Goal: Information Seeking & Learning: Learn about a topic

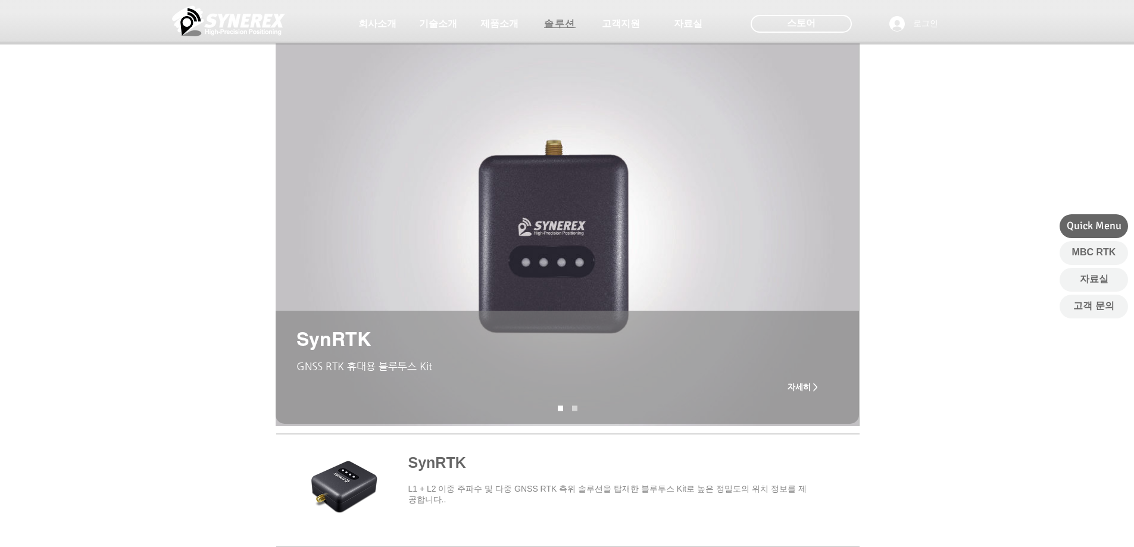
click at [584, 25] on span "솔루션" at bounding box center [560, 24] width 60 height 24
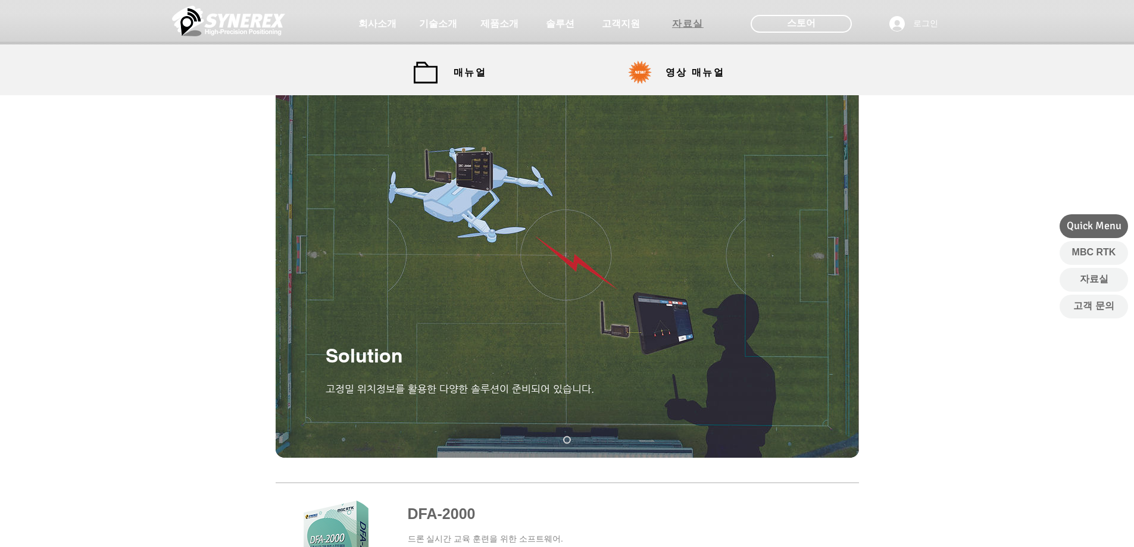
click at [686, 26] on span "자료실" at bounding box center [688, 24] width 32 height 12
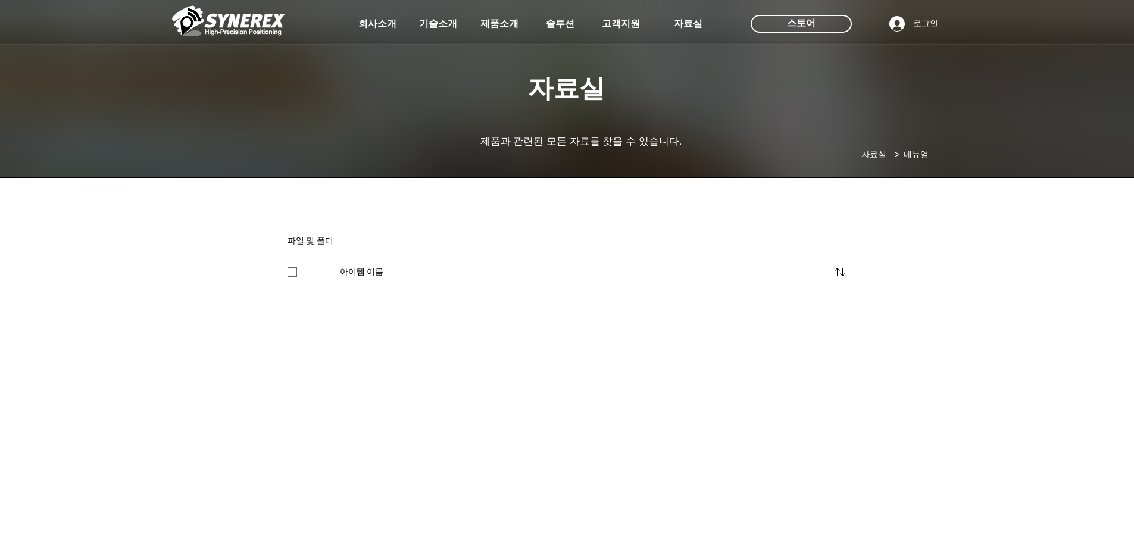
click at [675, 76] on div at bounding box center [567, 88] width 1134 height 176
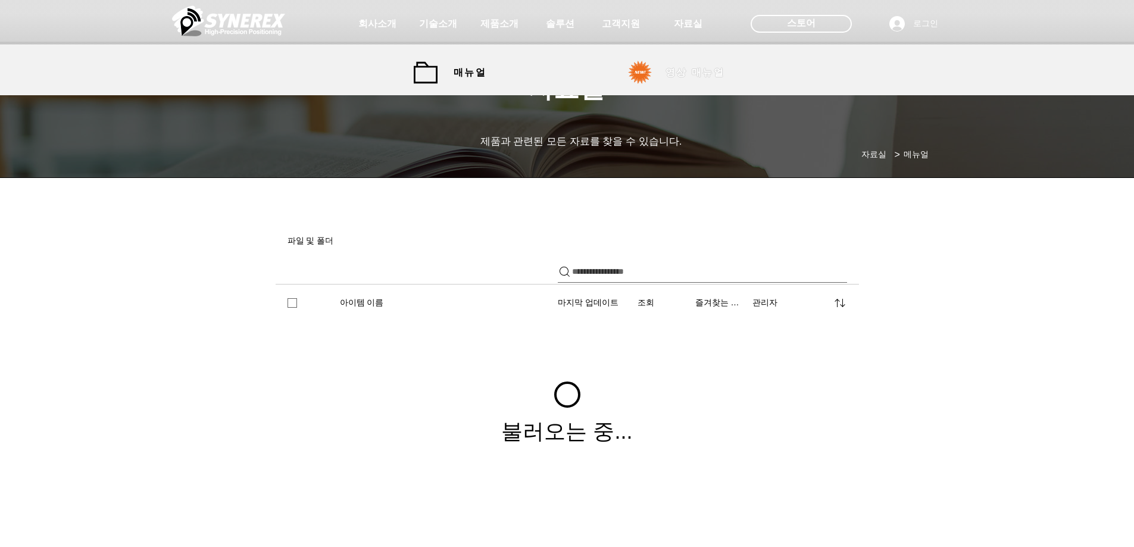
click at [695, 78] on span "영상 매뉴얼" at bounding box center [694, 73] width 59 height 12
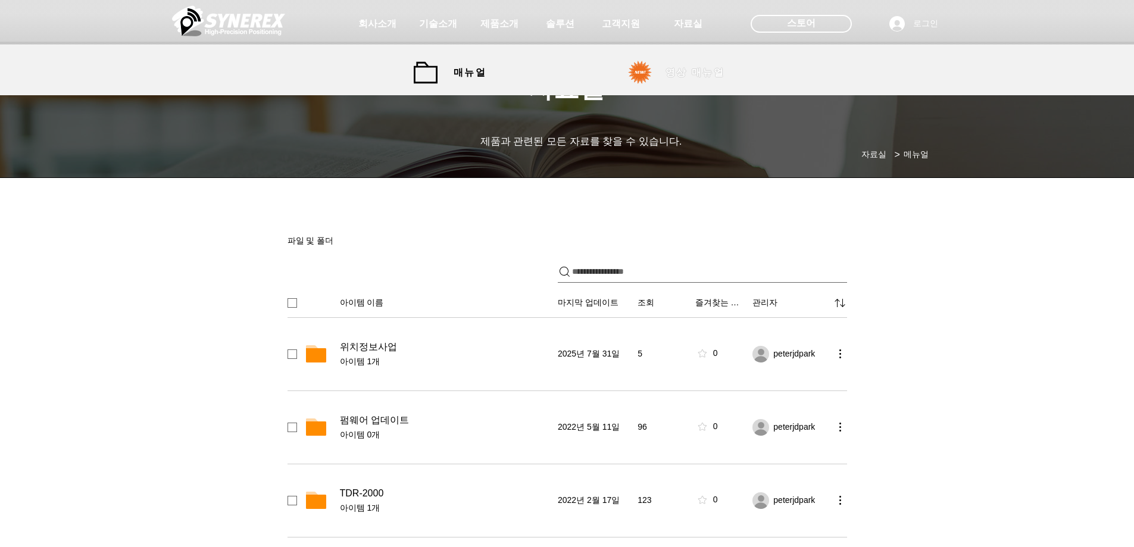
click at [699, 69] on span "영상 매뉴얼" at bounding box center [694, 73] width 59 height 12
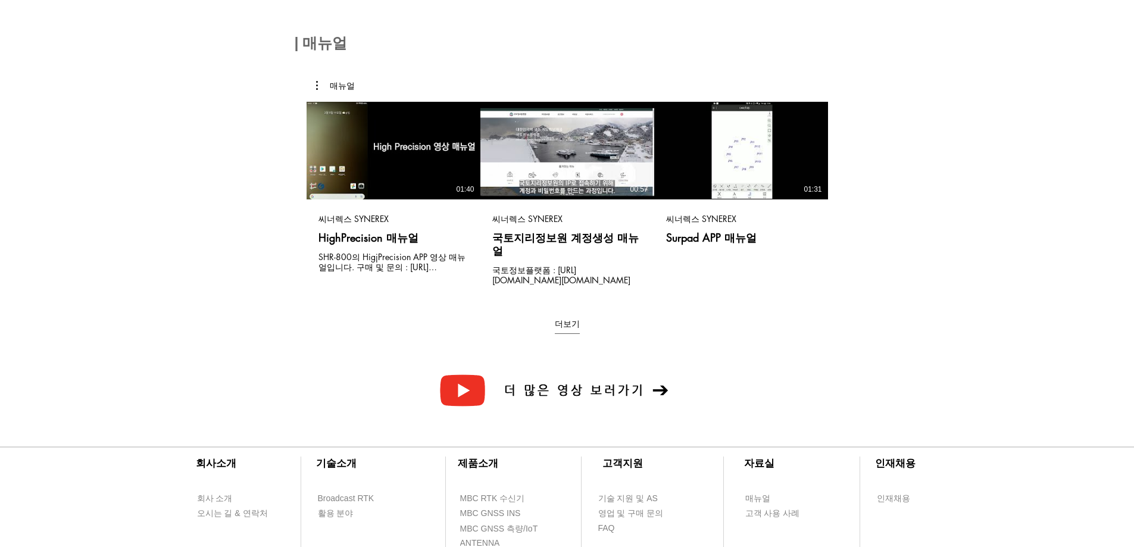
scroll to position [179, 0]
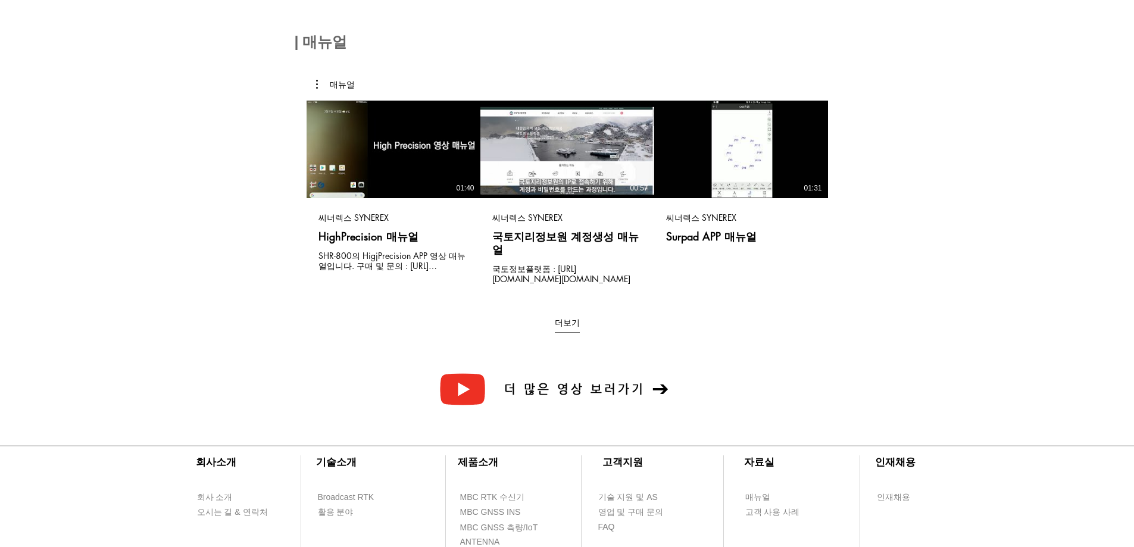
click at [576, 327] on main "매뉴얼 동영상 보기 동영상 보기 01:40 씨너렉스 SYNEREX HighPrecision 매뉴얼 SHR-800의 HigjPrecision A…" at bounding box center [567, 202] width 583 height 300
click at [570, 317] on button "더보기" at bounding box center [567, 325] width 25 height 16
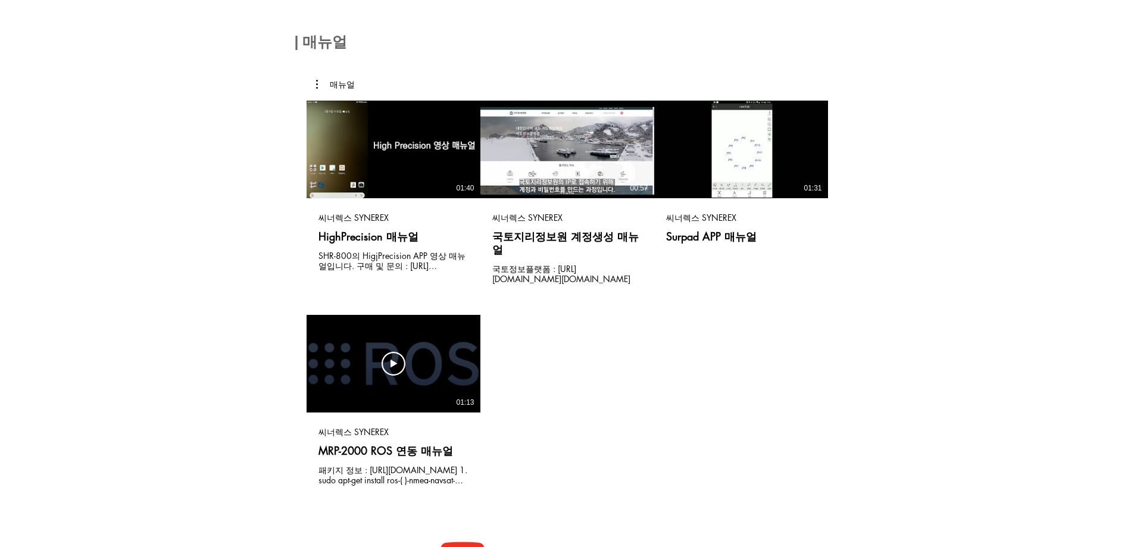
click at [361, 343] on div "동영상 보기 동영상 보기 01:13" at bounding box center [393, 364] width 174 height 98
click at [396, 353] on icon "동영상 보기" at bounding box center [393, 364] width 24 height 24
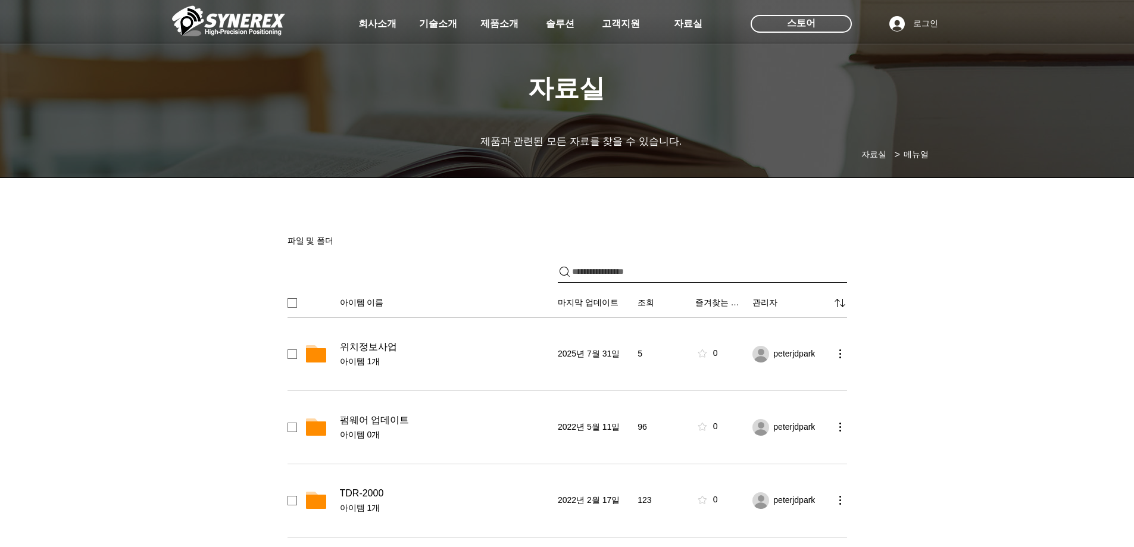
click at [687, 274] on input "파일 공유" at bounding box center [709, 271] width 275 height 21
type input "***"
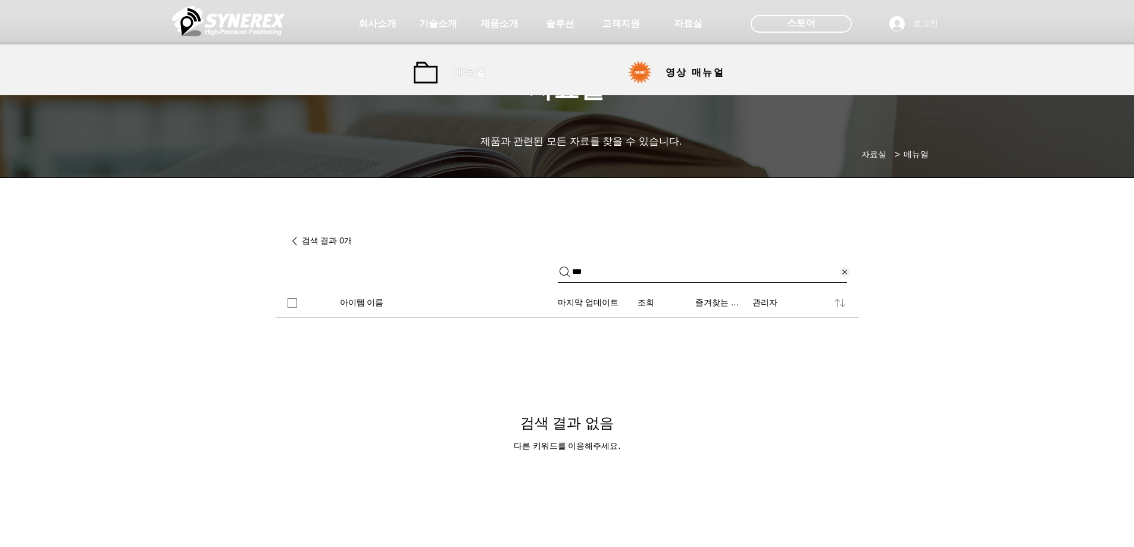
click at [455, 77] on span "매뉴얼" at bounding box center [469, 73] width 33 height 12
click at [474, 68] on span "매뉴얼" at bounding box center [469, 73] width 33 height 12
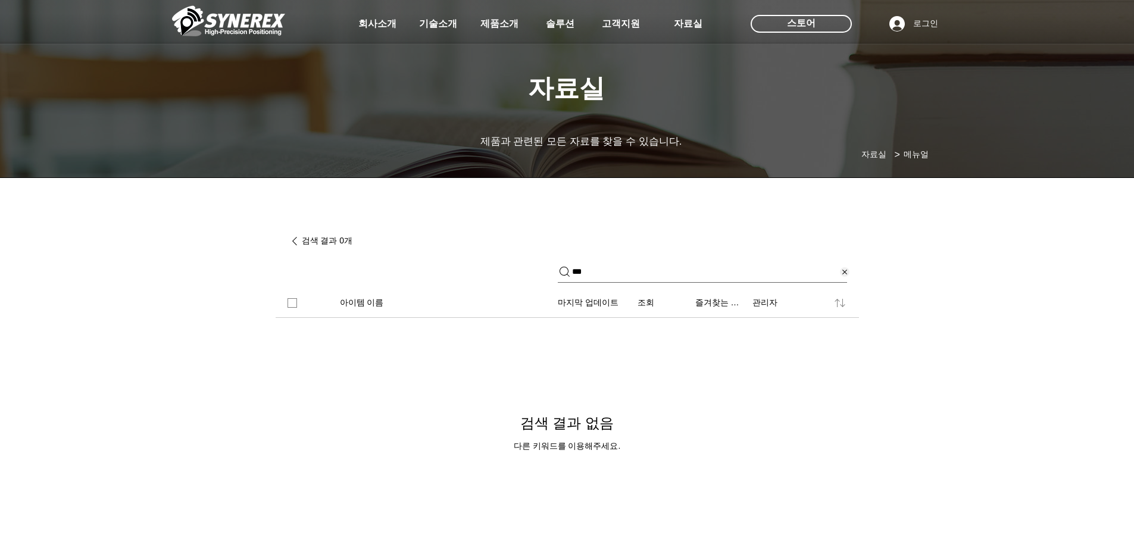
click at [705, 377] on div "검색 결과 없음 다른 키워드를 이용해주세요." at bounding box center [567, 394] width 583 height 154
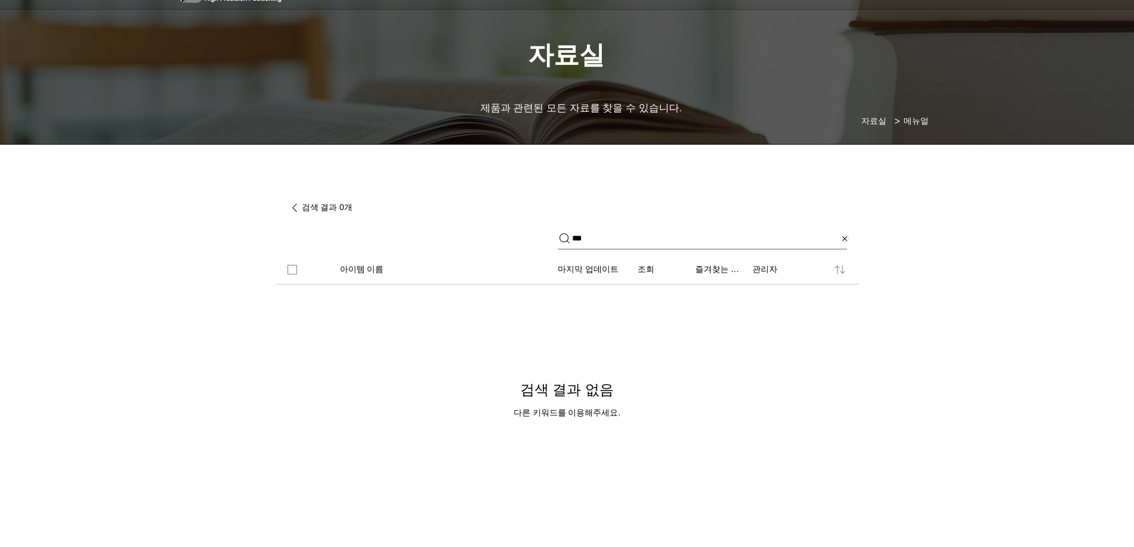
scroll to position [119, 0]
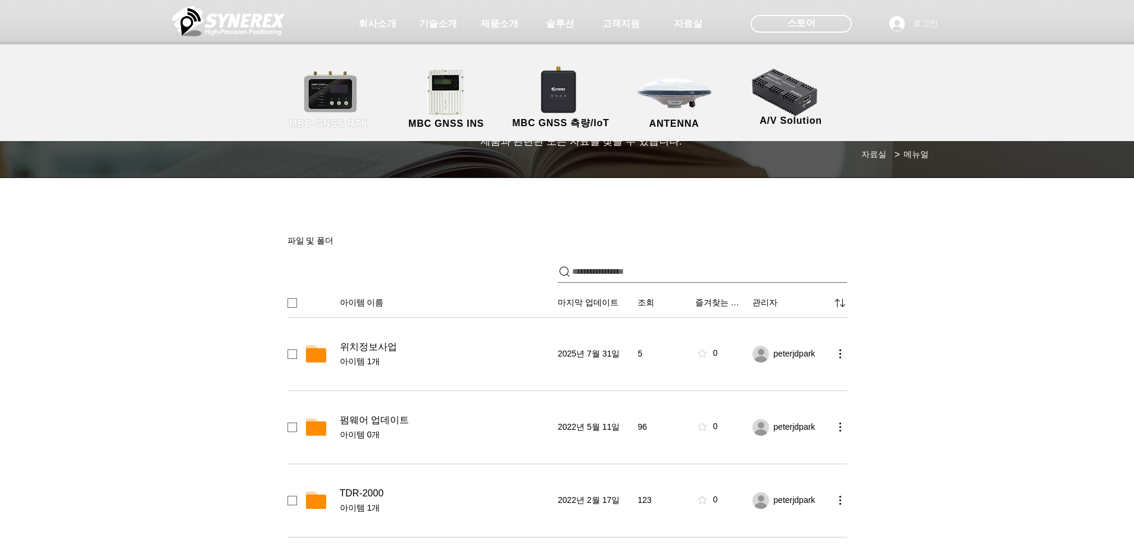
click at [356, 108] on link "MBC GNSS RTK" at bounding box center [329, 99] width 107 height 62
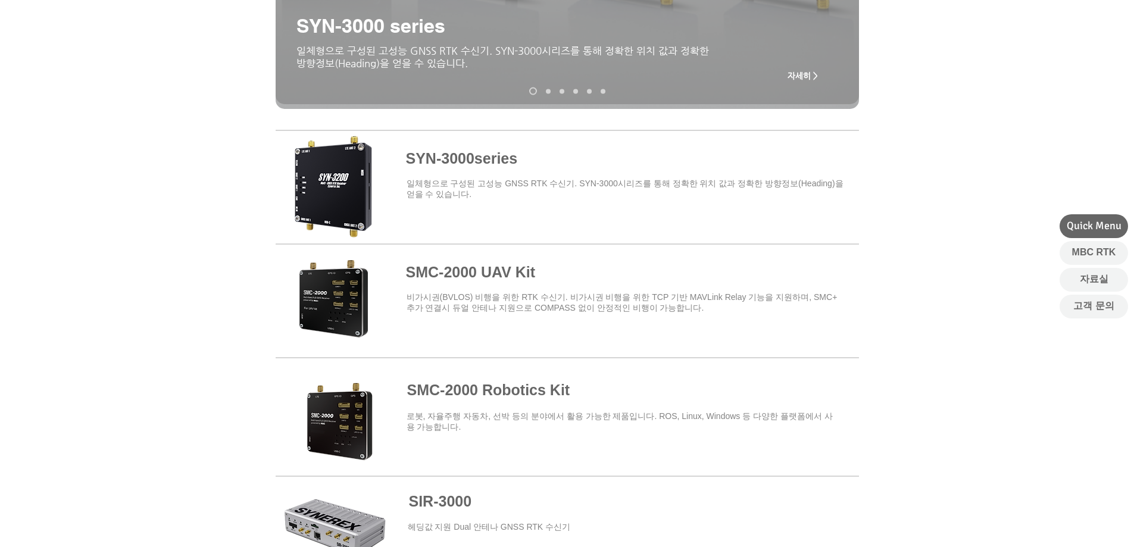
scroll to position [357, 0]
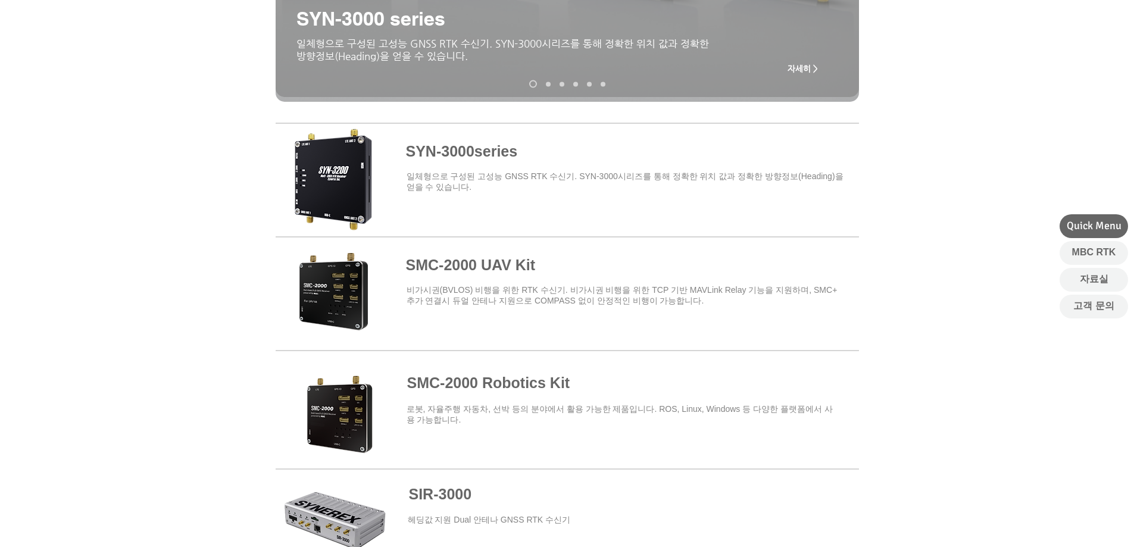
click at [426, 154] on span at bounding box center [567, 178] width 583 height 104
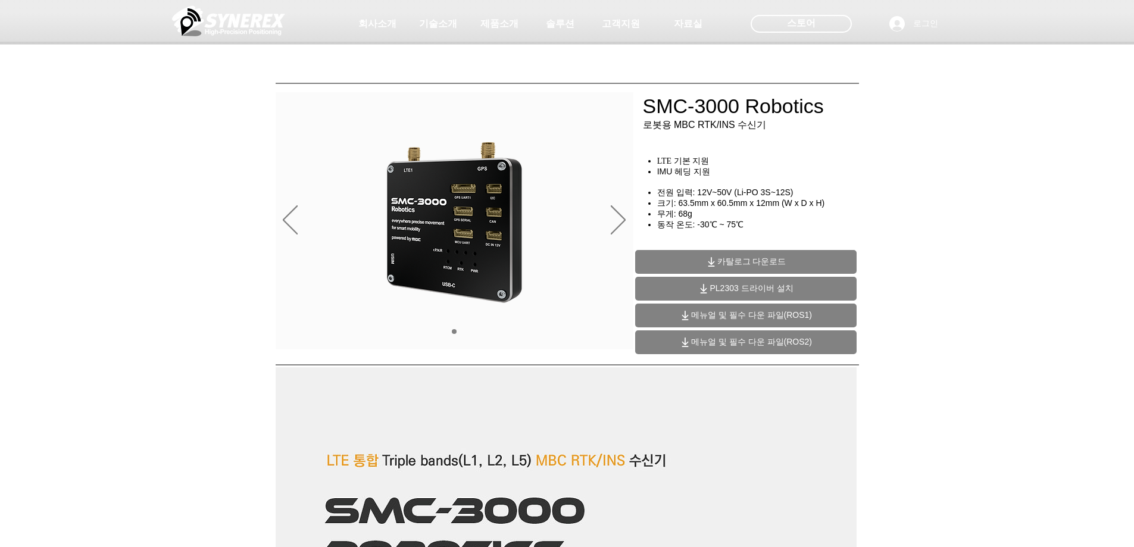
click at [763, 345] on span "메뉴얼 및 필수 다운 파일(ROS2)" at bounding box center [751, 342] width 121 height 11
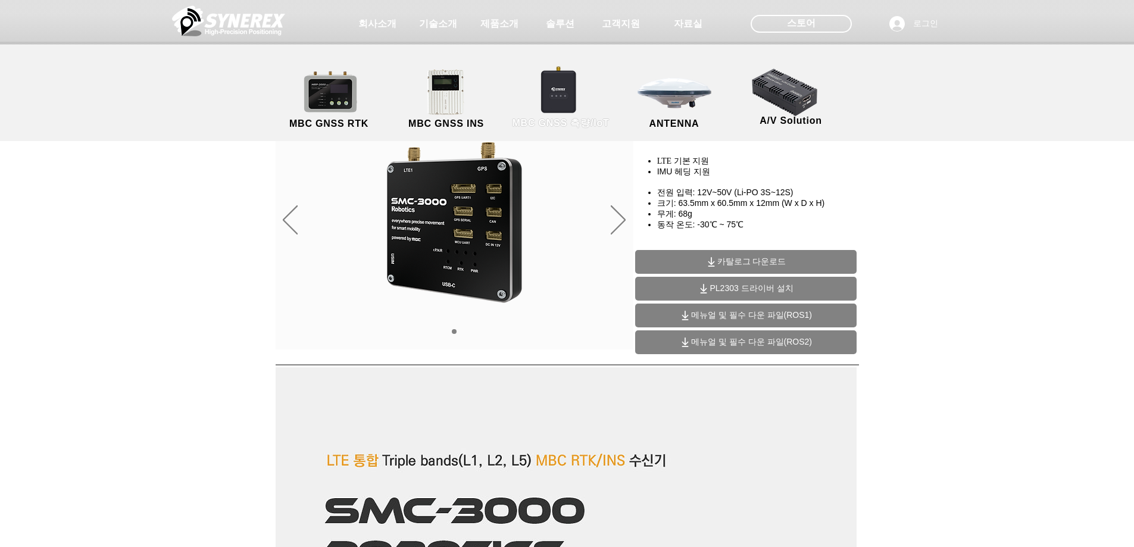
click at [545, 86] on link "MBC GNSS 측량/IoT" at bounding box center [561, 99] width 116 height 62
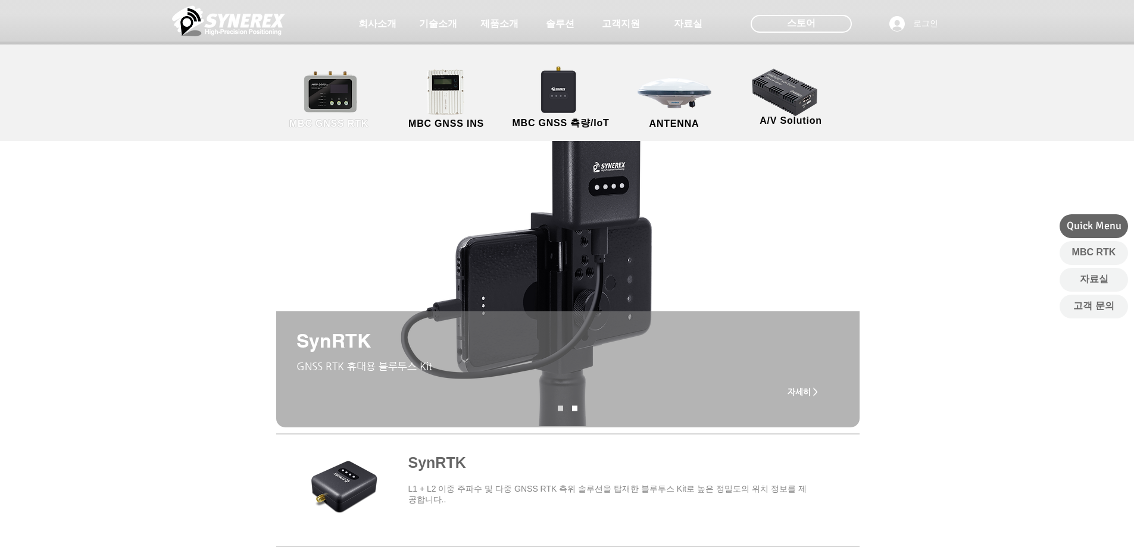
click at [356, 95] on link "MBC GNSS RTK" at bounding box center [329, 99] width 107 height 62
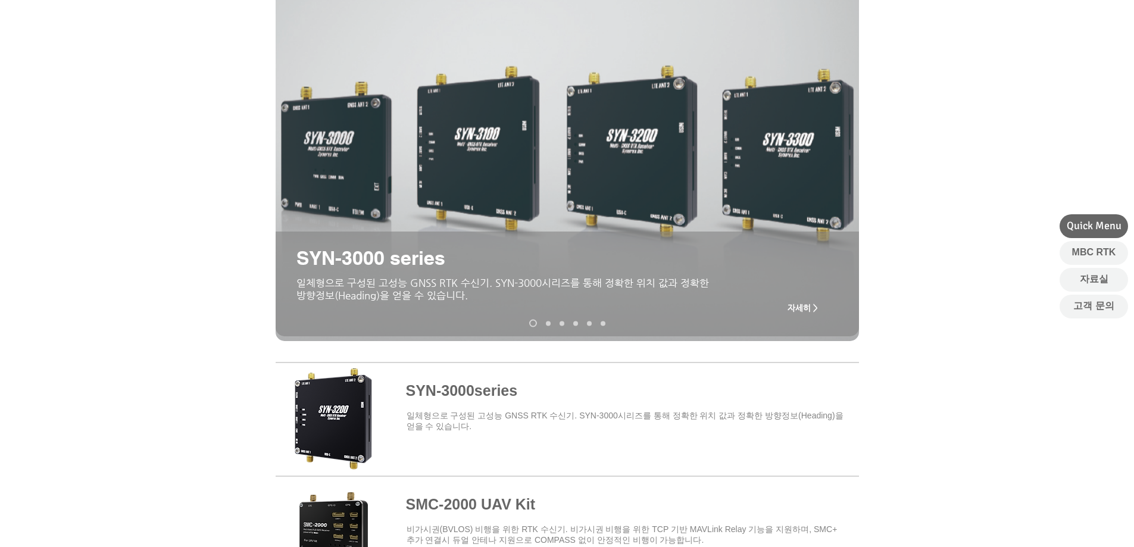
scroll to position [298, 0]
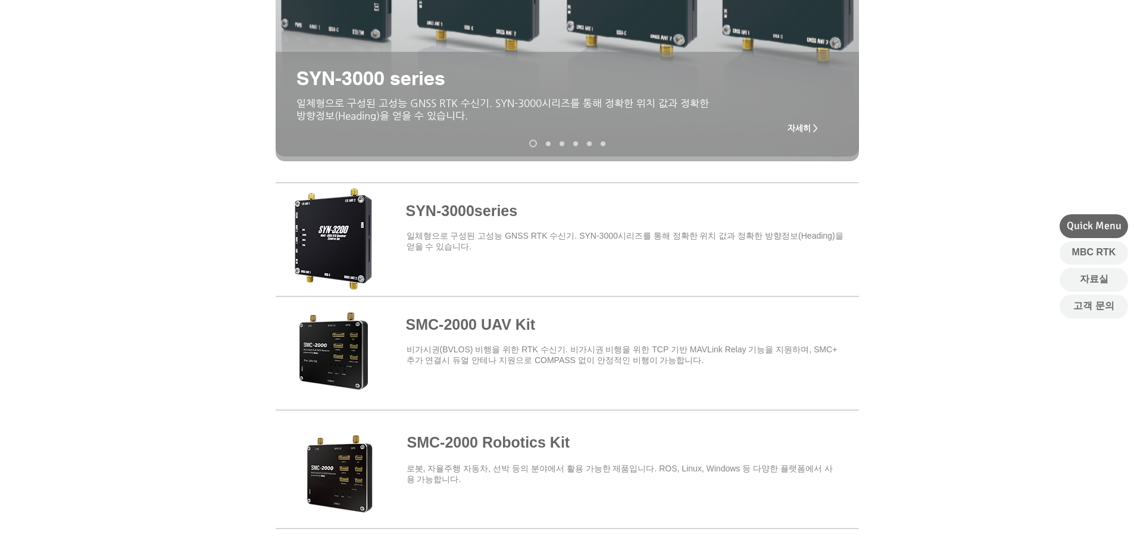
click at [464, 211] on span at bounding box center [567, 237] width 583 height 104
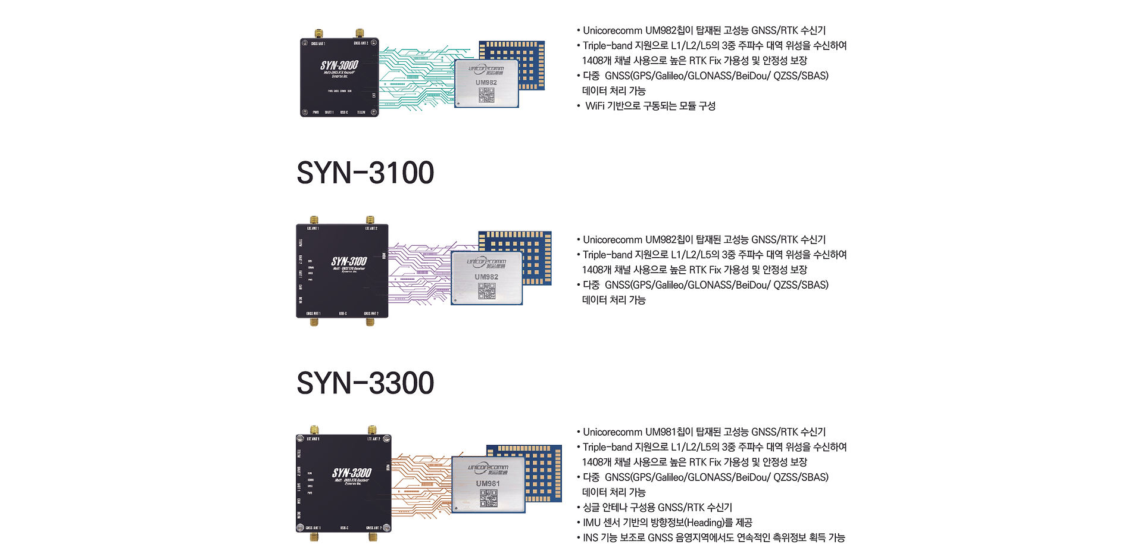
scroll to position [3273, 0]
